Goal: Task Accomplishment & Management: Manage account settings

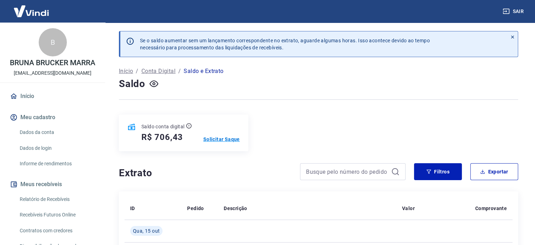
click at [232, 139] on p "Solicitar Saque" at bounding box center [221, 139] width 37 height 7
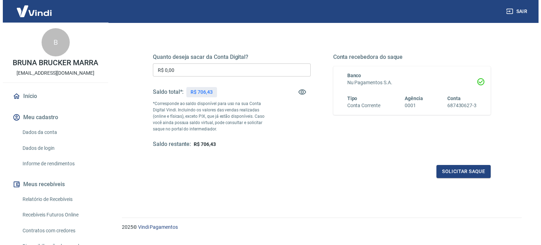
scroll to position [103, 0]
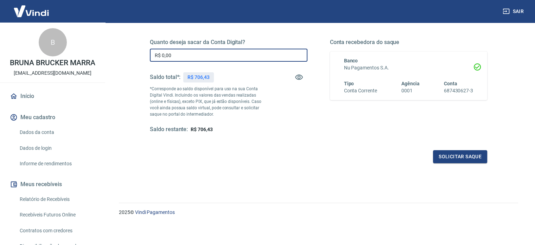
click at [179, 54] on input "R$ 0,00" at bounding box center [229, 55] width 158 height 13
type input "R$ 706,43"
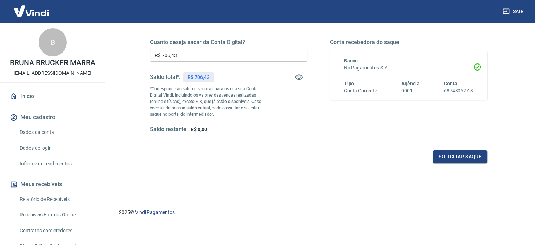
click at [367, 168] on div "Quanto deseja sacar da Conta Digital? R$ 706,43 ​ Saldo total*: R$ 706,43 *Corr…" at bounding box center [318, 90] width 354 height 164
click at [455, 157] on button "Solicitar saque" at bounding box center [460, 156] width 54 height 13
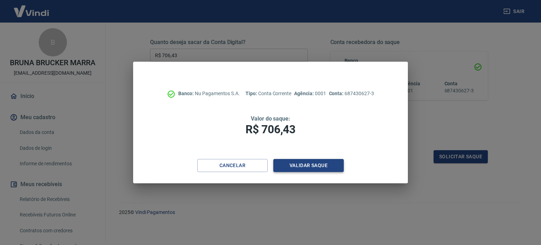
click at [309, 161] on button "Validar saque" at bounding box center [308, 165] width 70 height 13
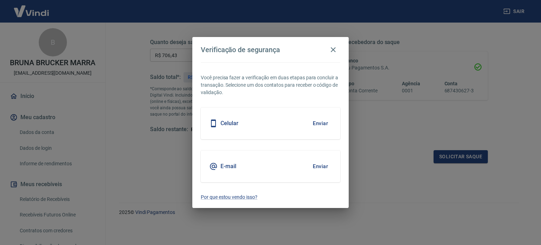
click at [260, 126] on div "Celular Enviar" at bounding box center [270, 123] width 139 height 32
click at [319, 125] on button "Enviar" at bounding box center [320, 123] width 23 height 15
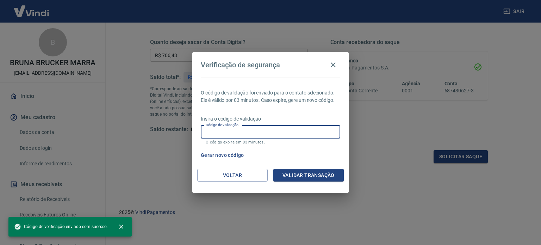
click at [275, 131] on input "Código de validação" at bounding box center [270, 131] width 139 height 13
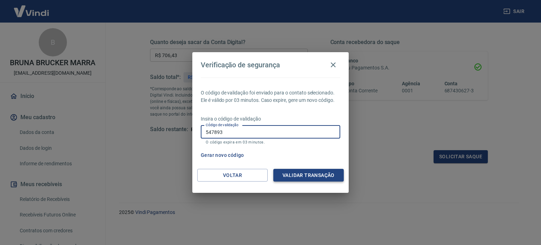
type input "547893"
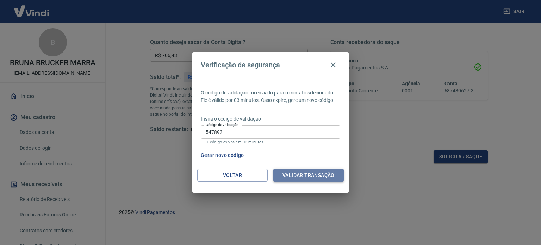
click at [309, 177] on button "Validar transação" at bounding box center [308, 175] width 70 height 13
